Goal: Navigation & Orientation: Go to known website

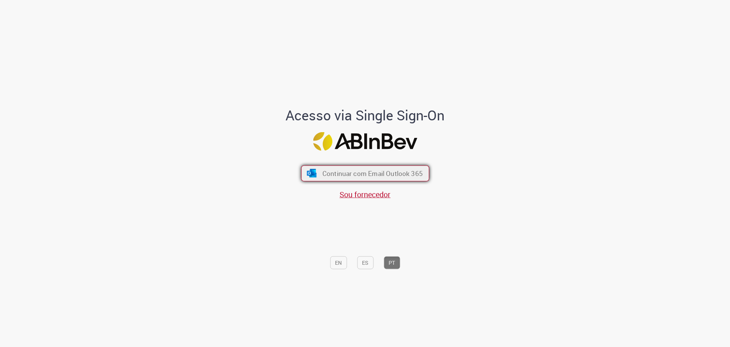
click at [337, 170] on span "Continuar com Email Outlook 365" at bounding box center [372, 173] width 100 height 9
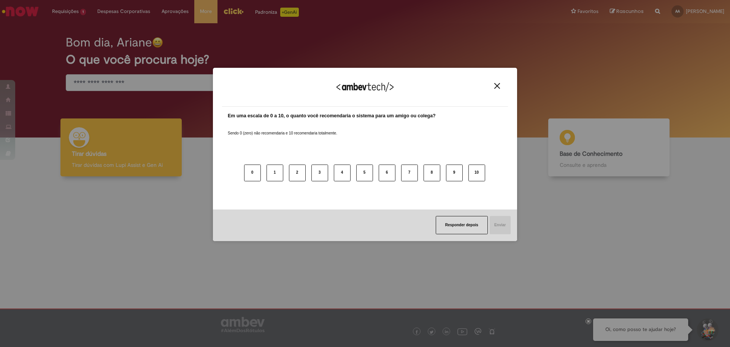
click at [498, 86] on img "Close" at bounding box center [497, 86] width 6 height 6
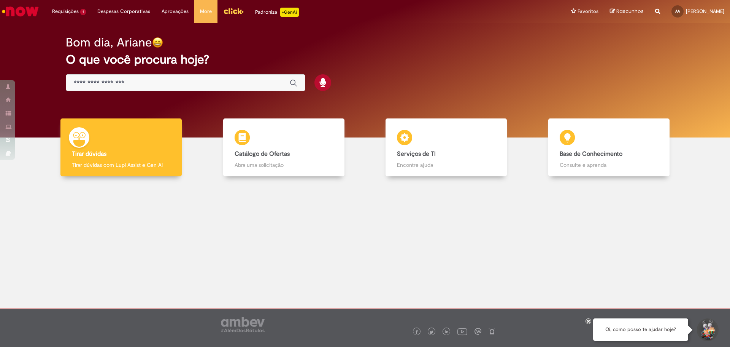
click at [138, 82] on input "Basta digitar aqui" at bounding box center [178, 83] width 208 height 9
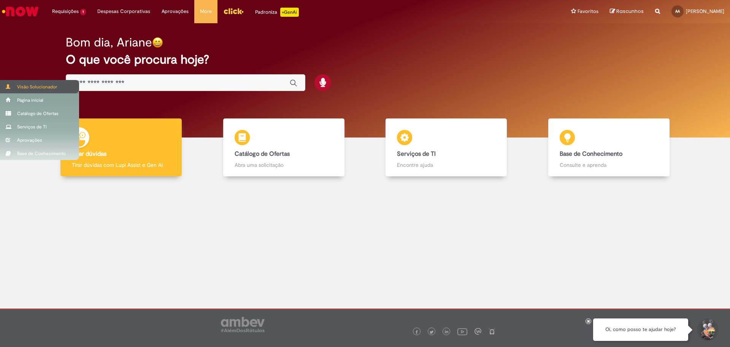
click at [8, 86] on span at bounding box center [9, 86] width 6 height 5
